Goal: Task Accomplishment & Management: Use online tool/utility

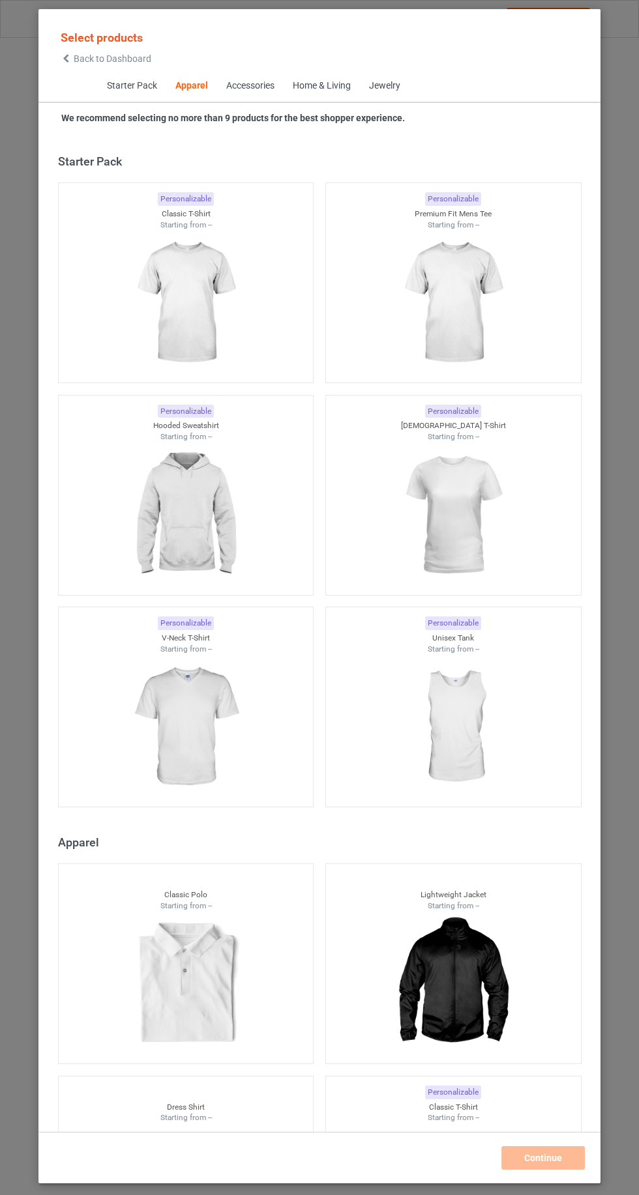
scroll to position [697, 0]
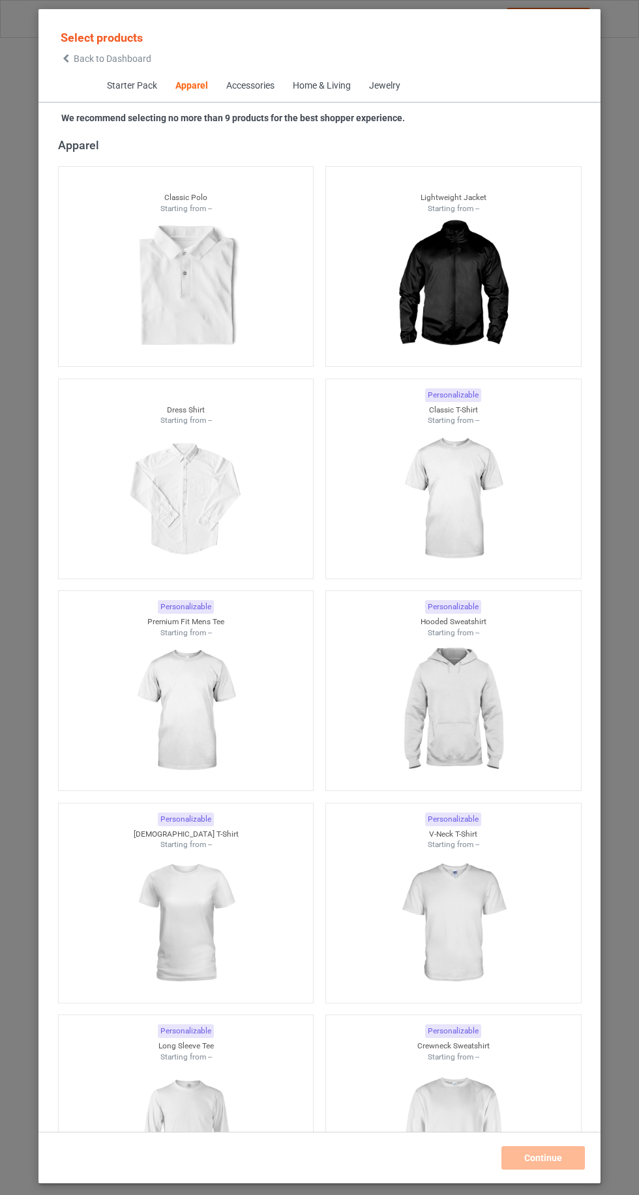
click at [96, 59] on span "Back to Dashboard" at bounding box center [113, 58] width 78 height 10
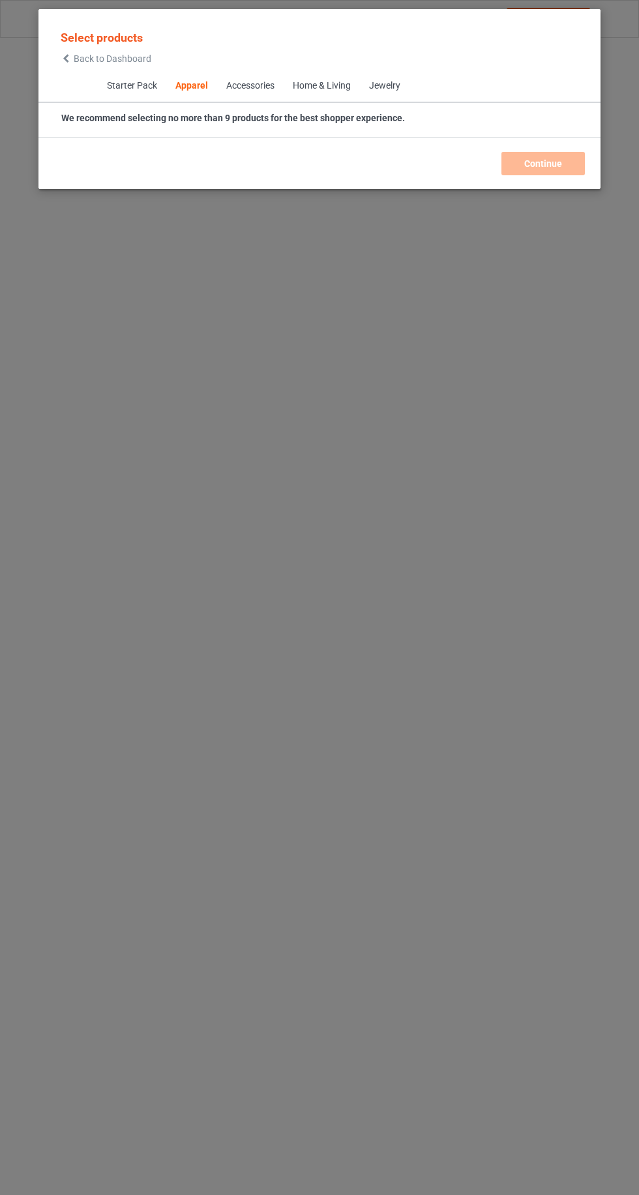
click at [63, 63] on icon at bounding box center [66, 58] width 11 height 9
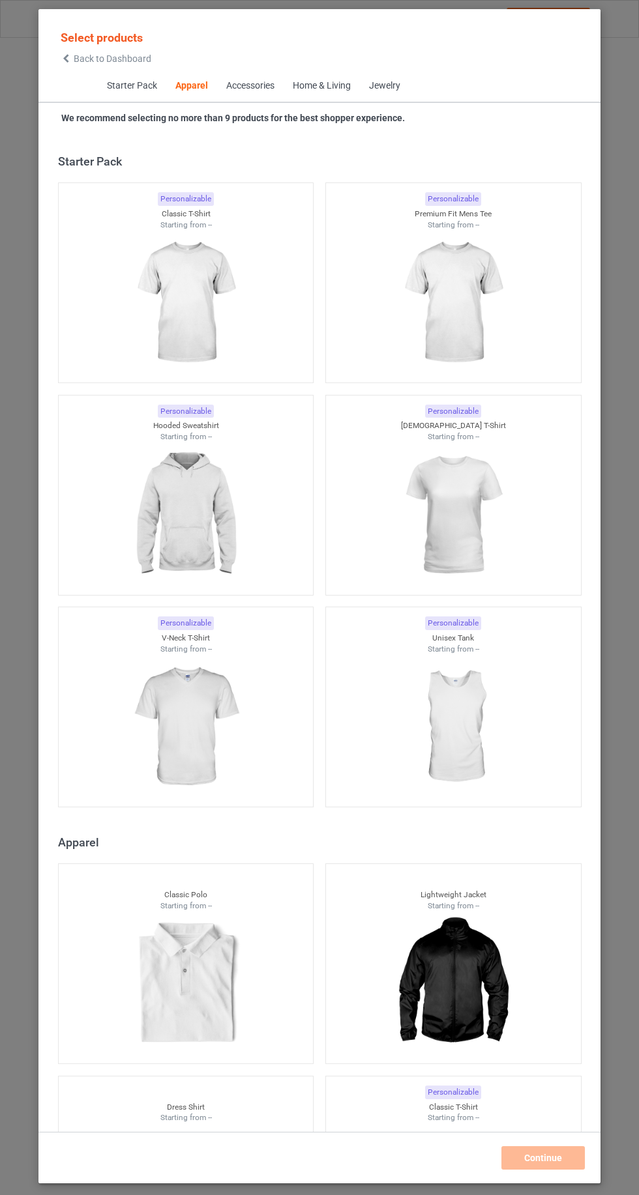
scroll to position [697, 0]
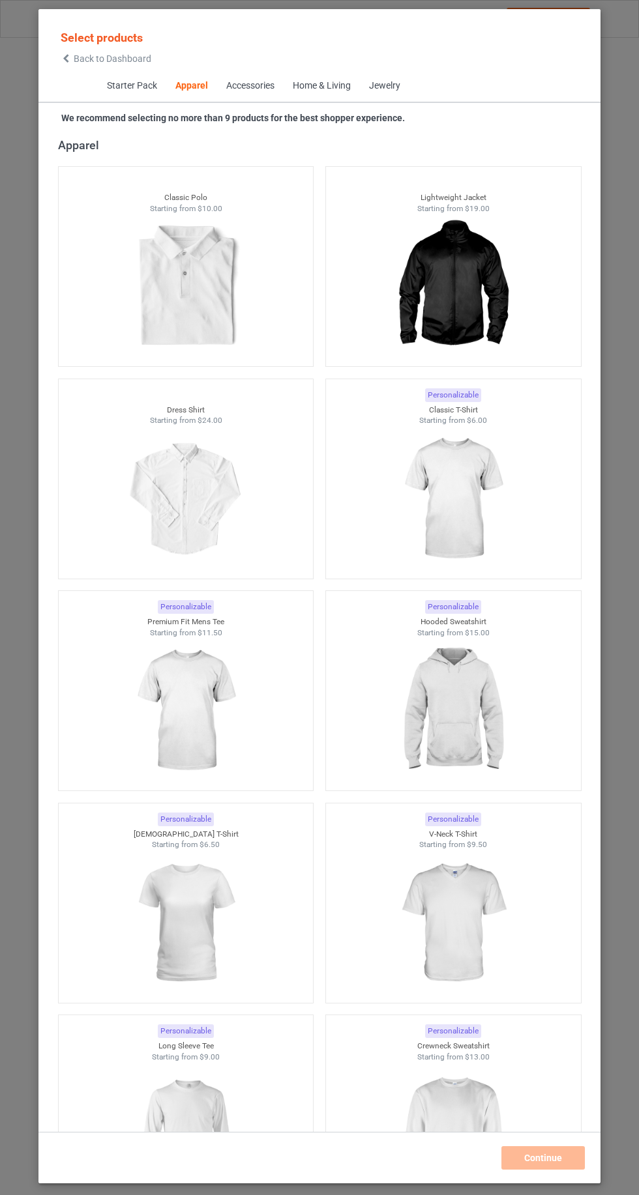
click at [66, 59] on icon at bounding box center [66, 58] width 11 height 9
